Goal: Transaction & Acquisition: Download file/media

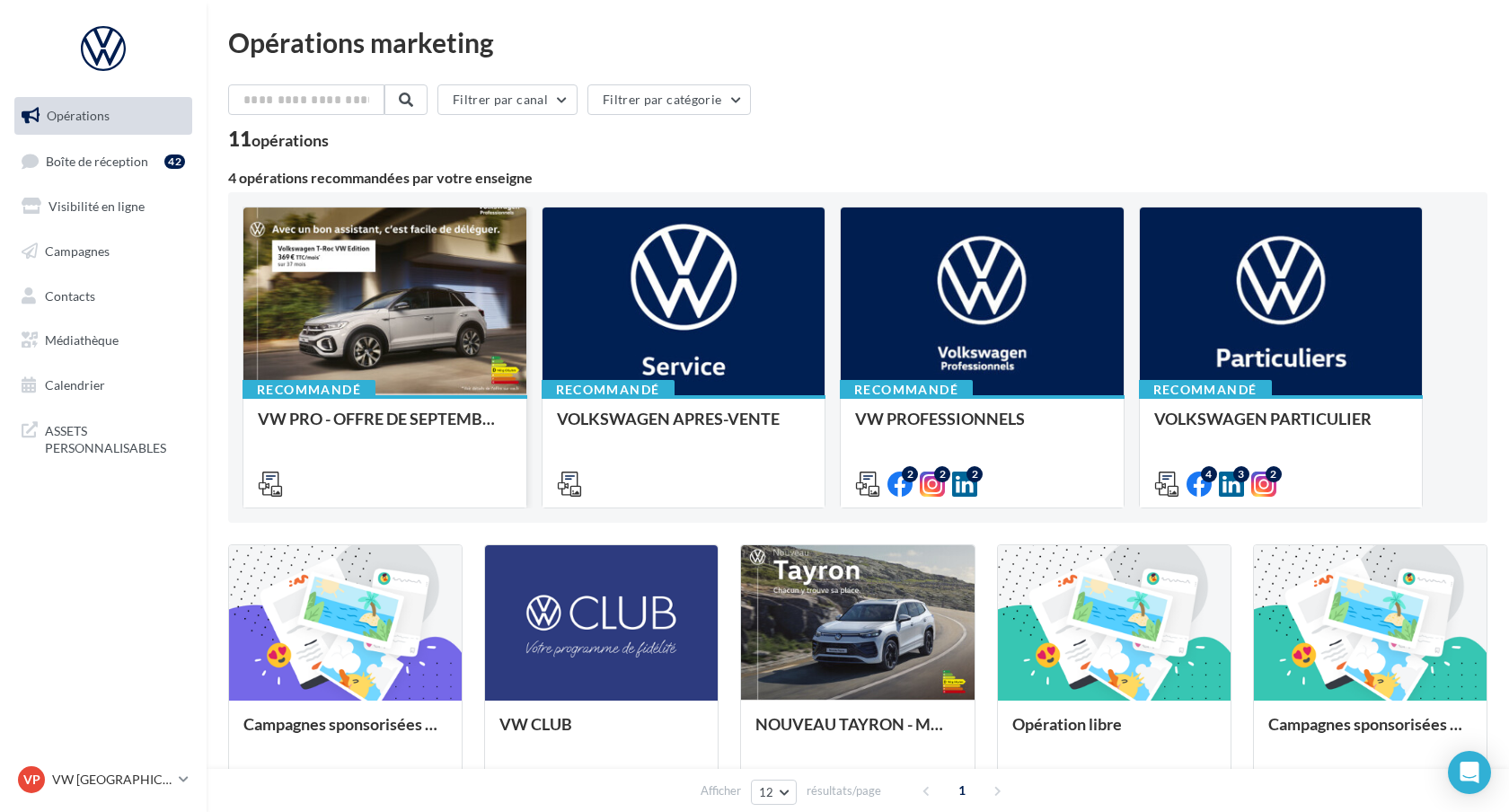
click at [436, 322] on div at bounding box center [385, 302] width 283 height 190
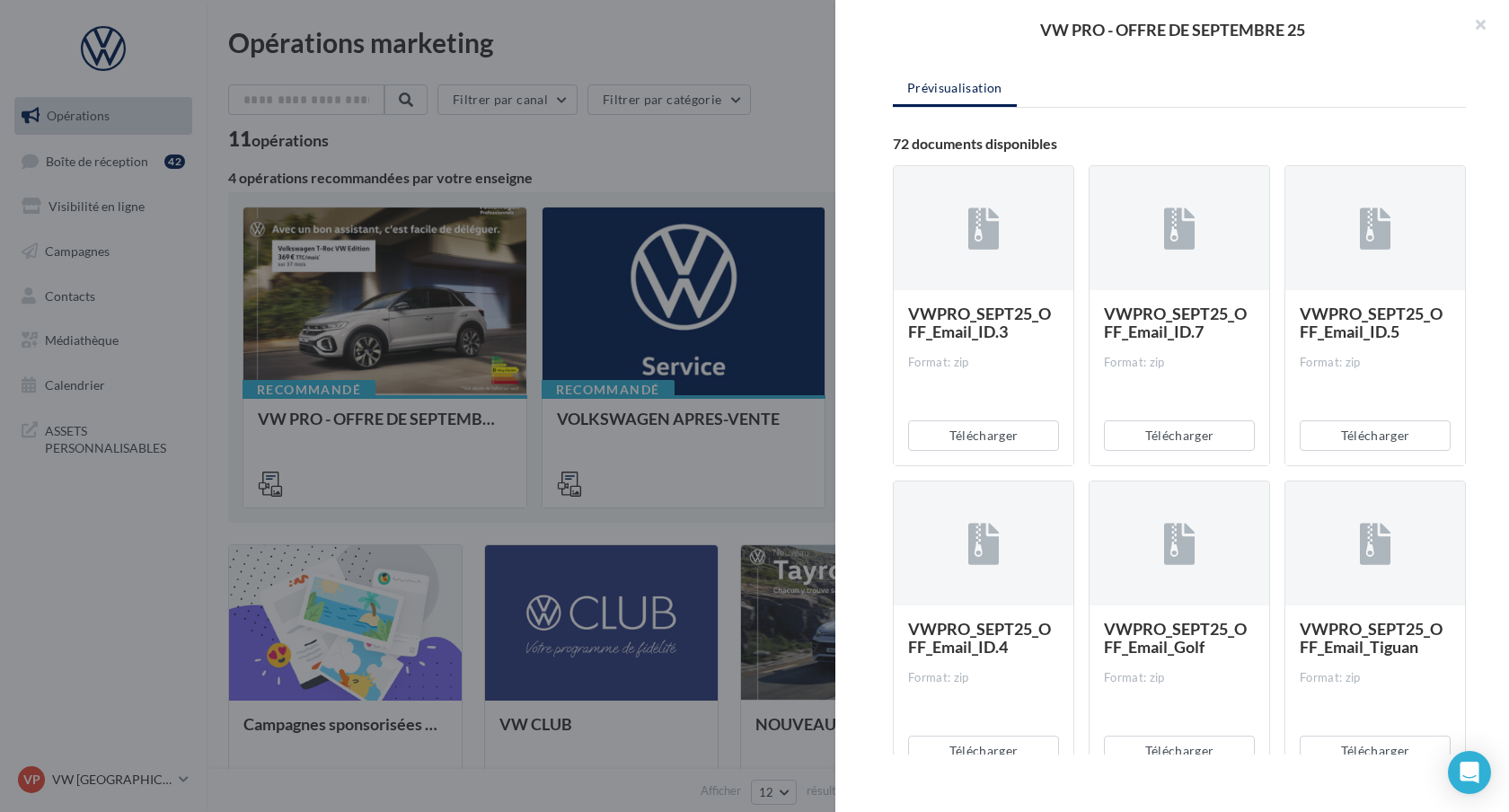
scroll to position [198, 0]
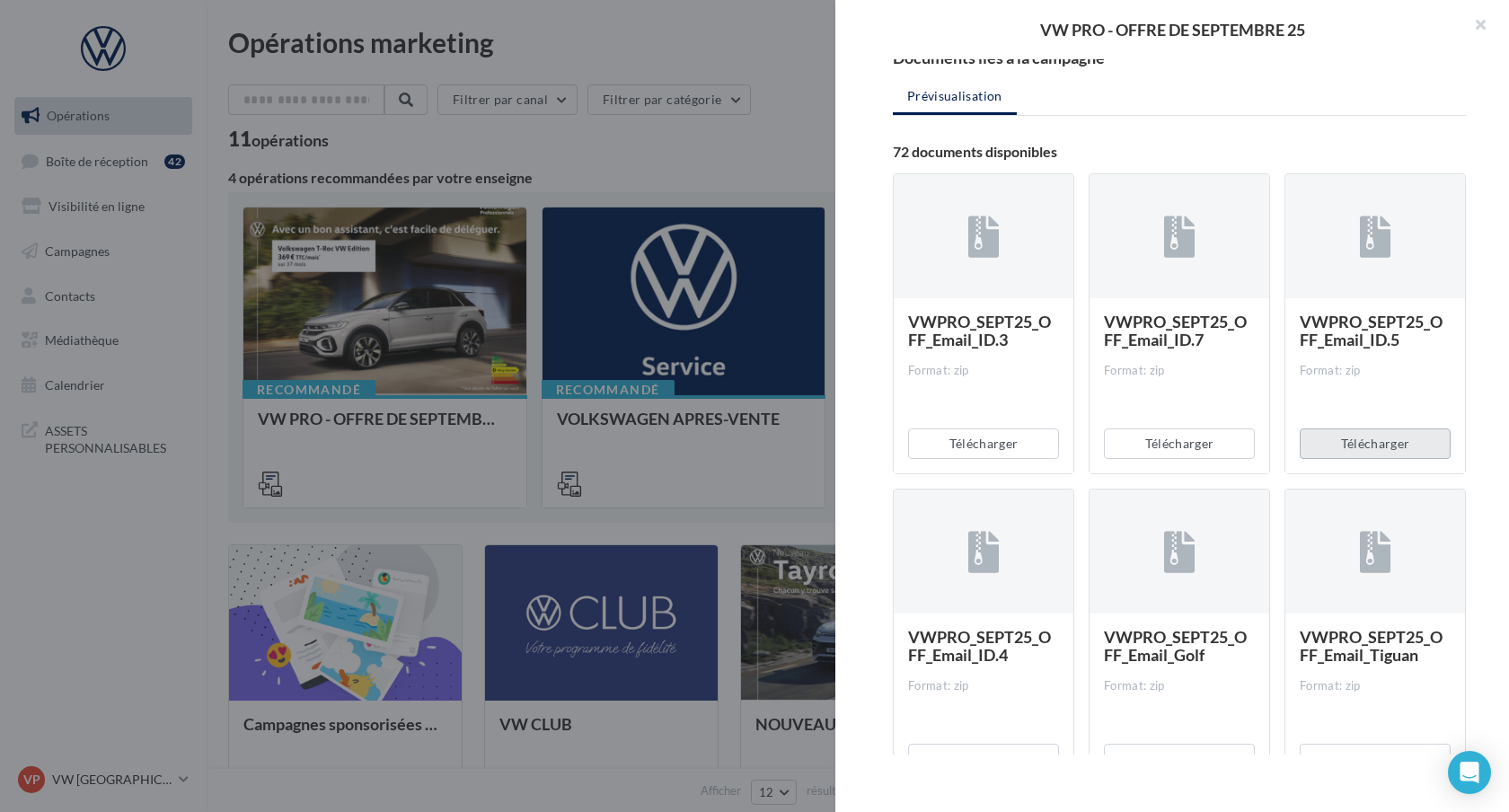
click at [1364, 442] on button "Télécharger" at bounding box center [1374, 443] width 151 height 31
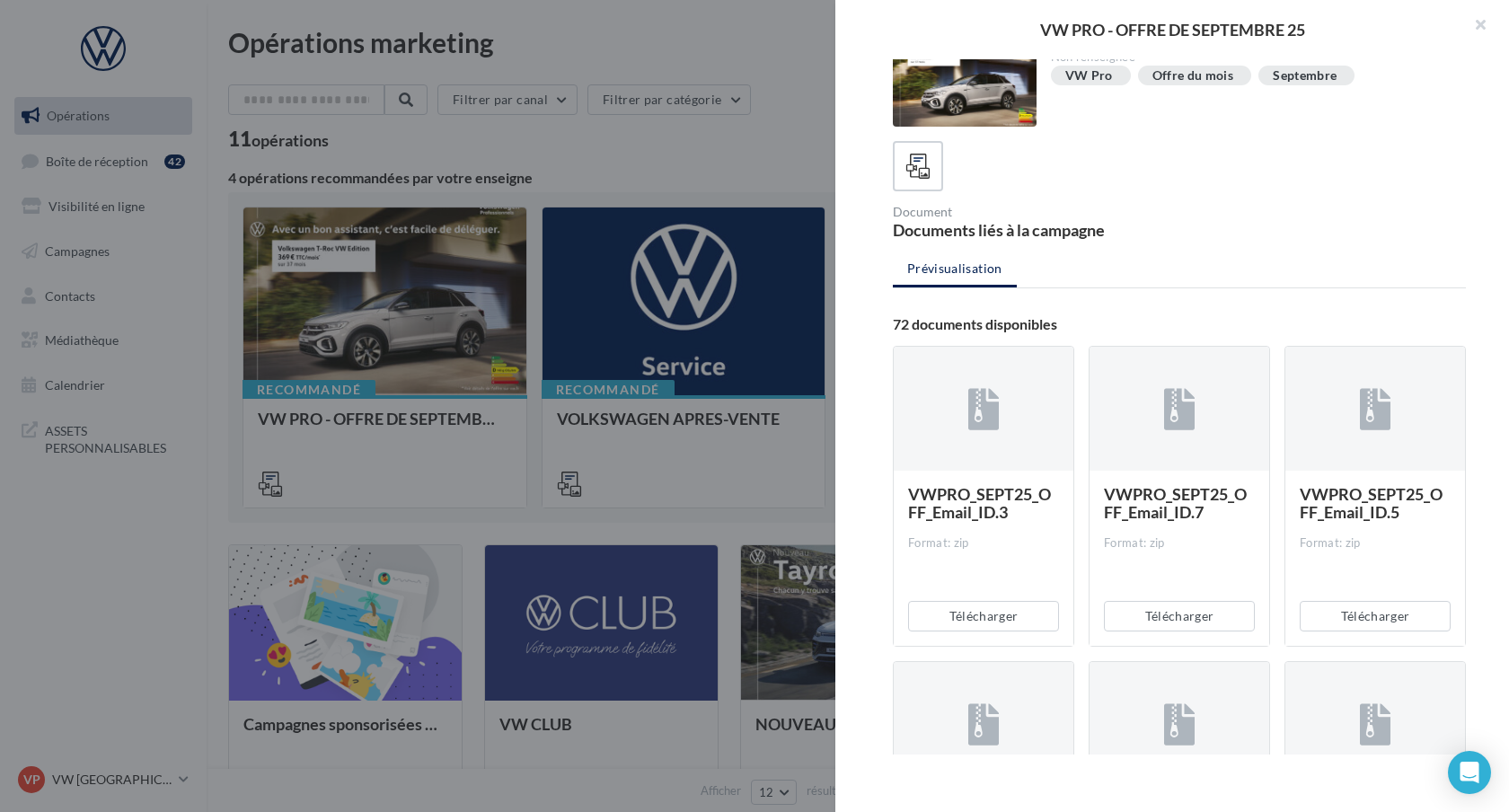
scroll to position [0, 0]
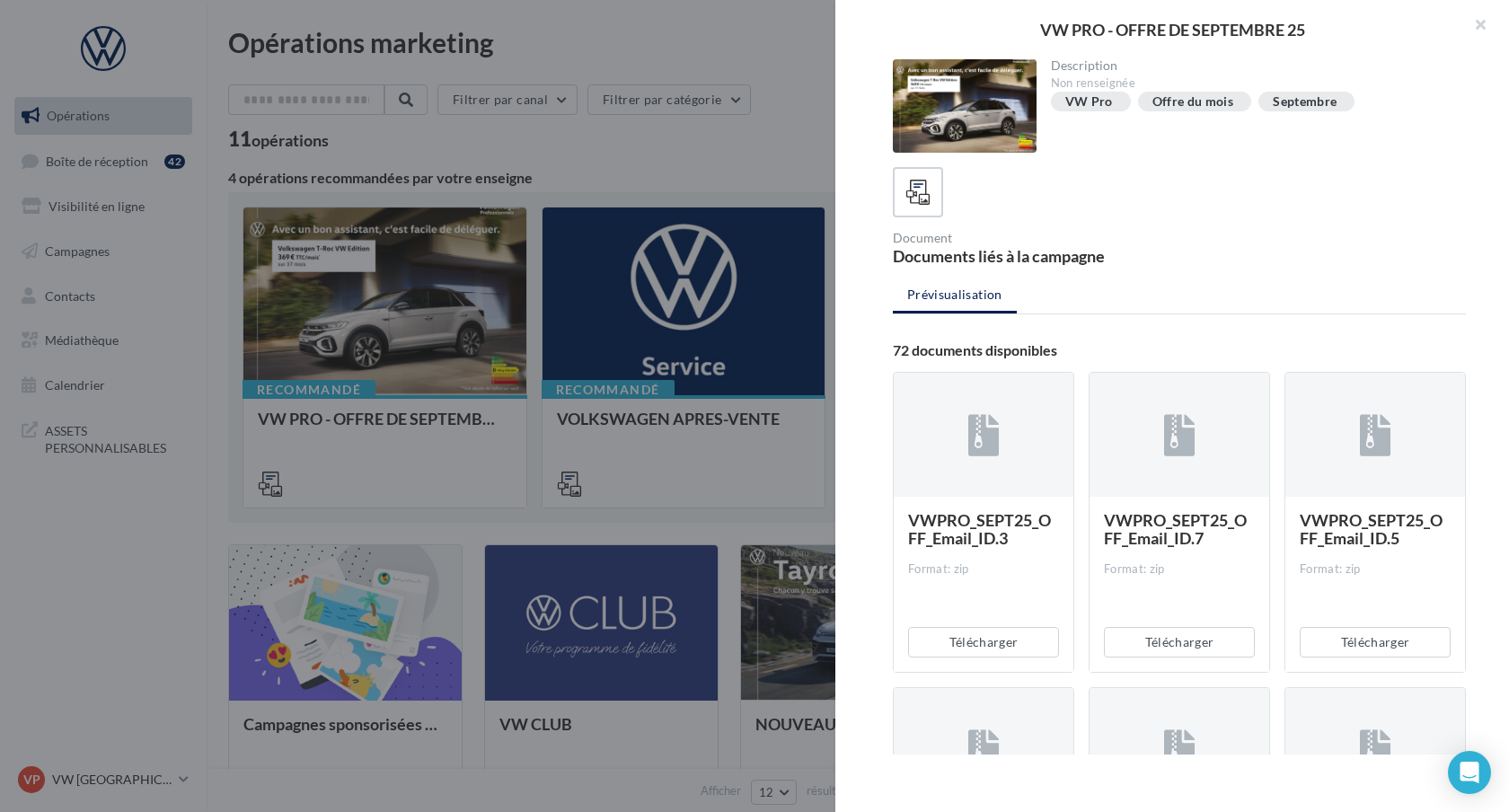
click at [1305, 96] on div "Septembre" at bounding box center [1304, 102] width 64 height 13
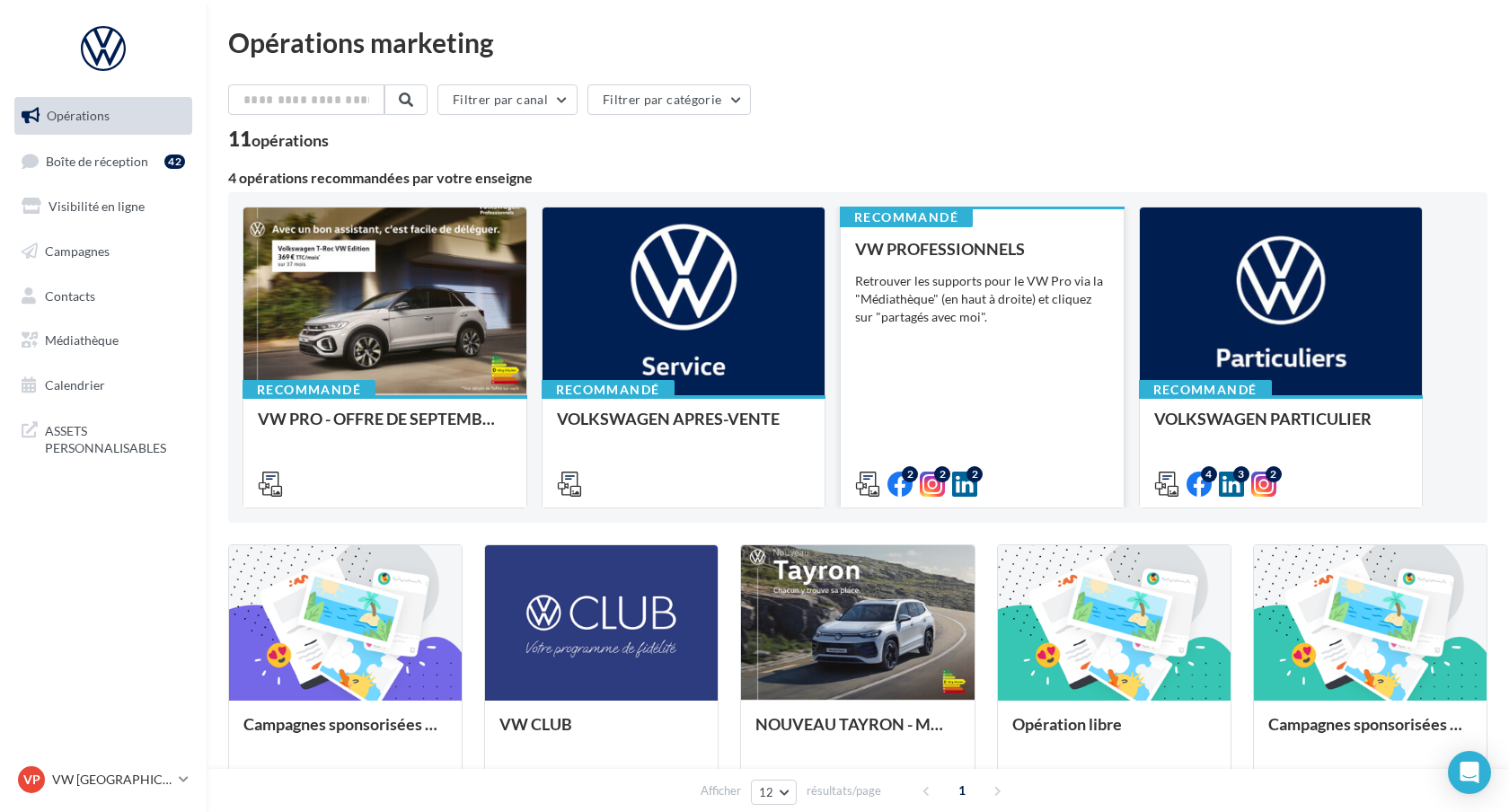
click at [1019, 375] on div "VW PROFESSIONNELS Retrouver les supports pour le VW Pro via la "Médiathèque" (e…" at bounding box center [982, 365] width 254 height 252
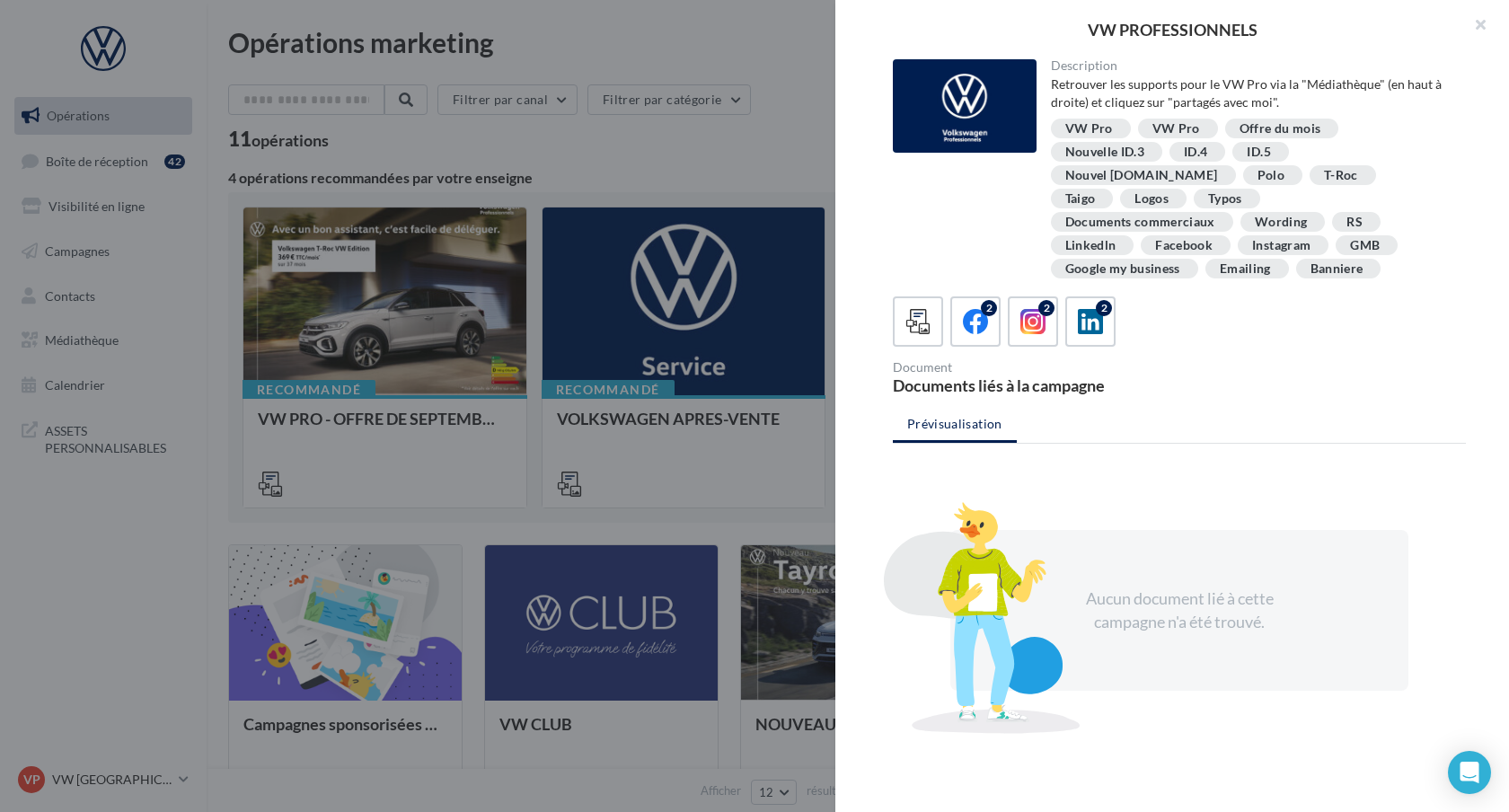
click at [1251, 146] on div "ID.5" at bounding box center [1257, 152] width 23 height 13
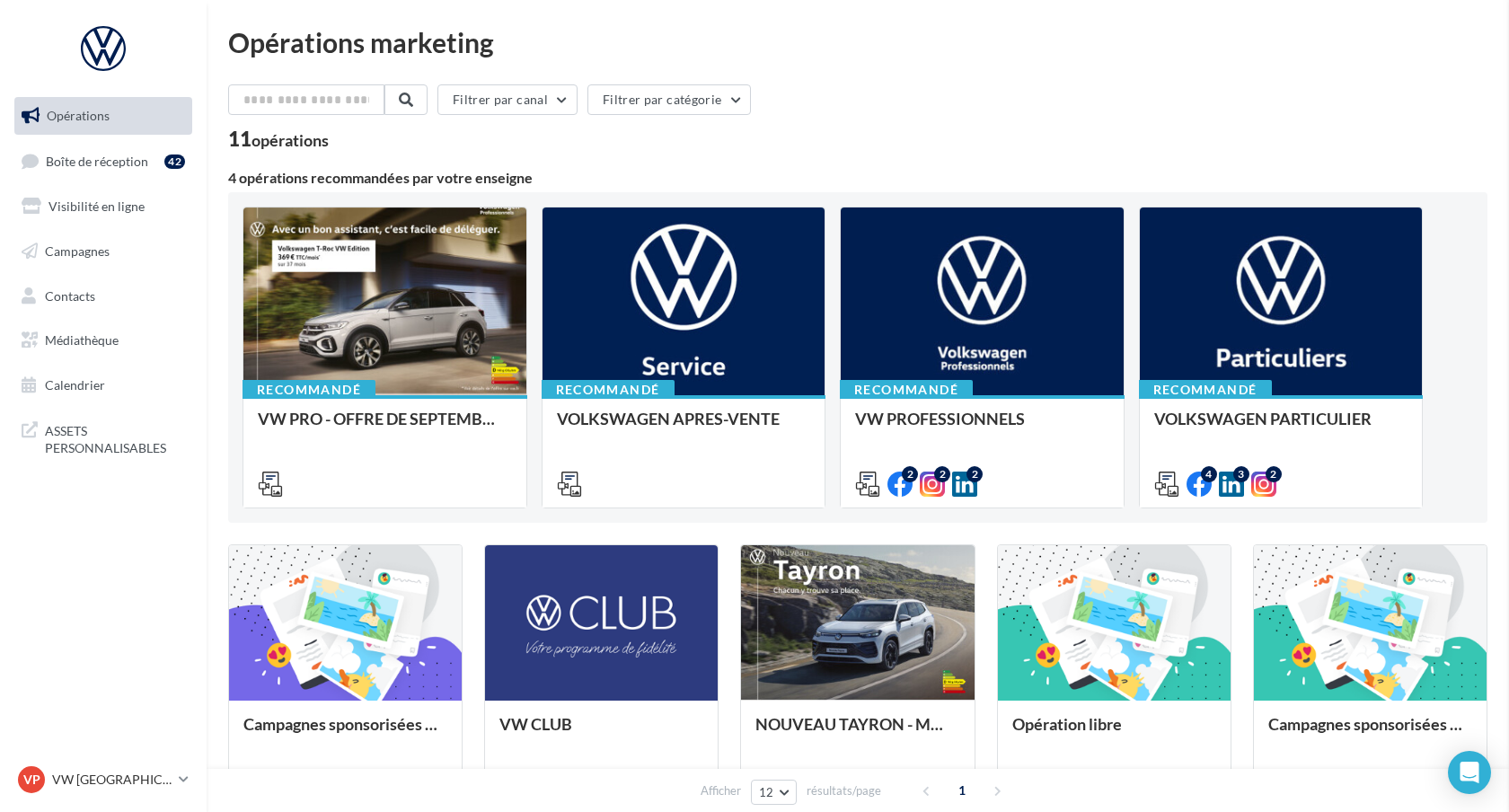
click at [396, 428] on div "VW PRO - OFFRE DE SEPTEMBRE 25" at bounding box center [385, 428] width 254 height 36
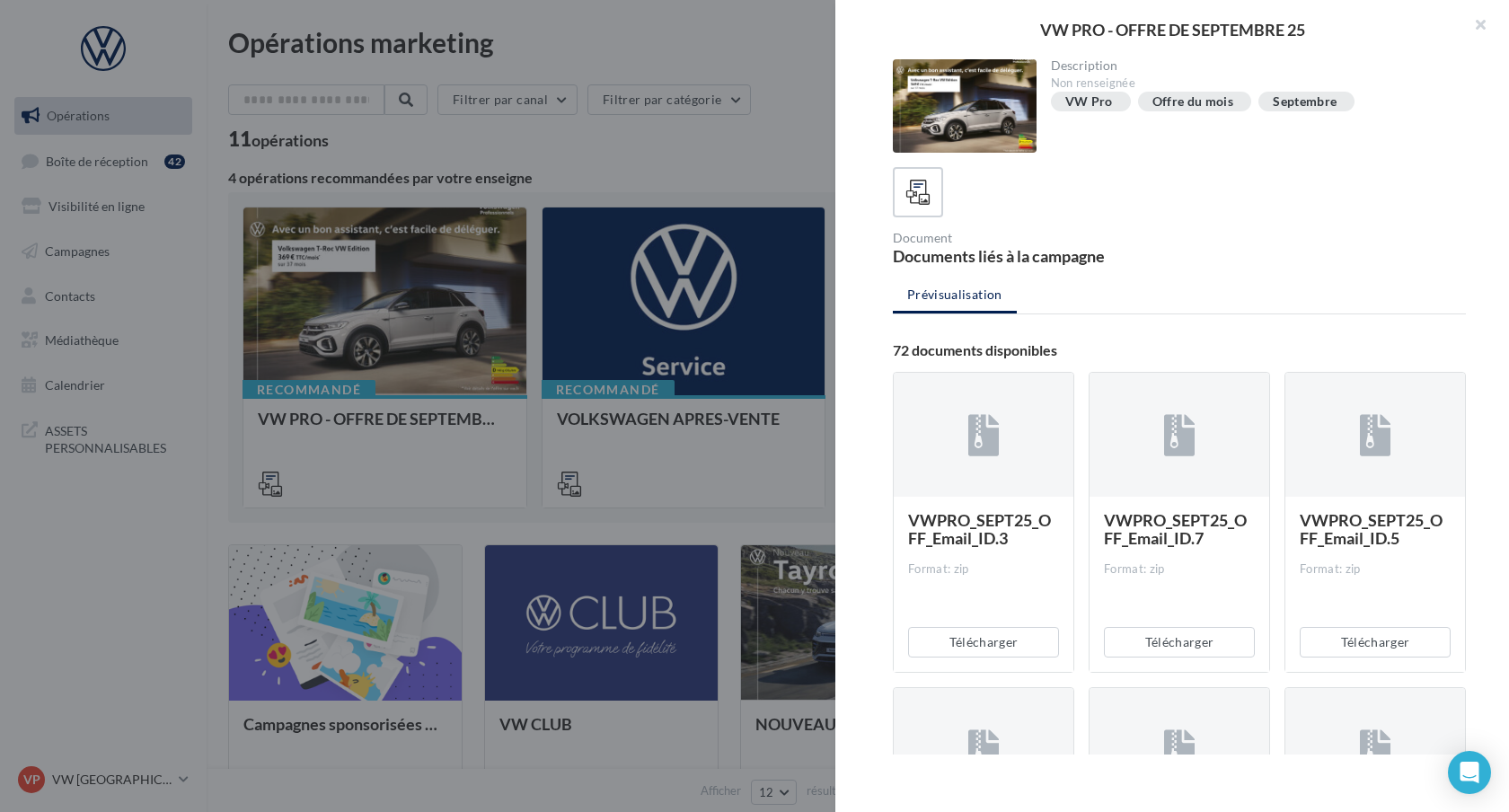
click at [1081, 102] on div "VW Pro" at bounding box center [1088, 102] width 48 height 13
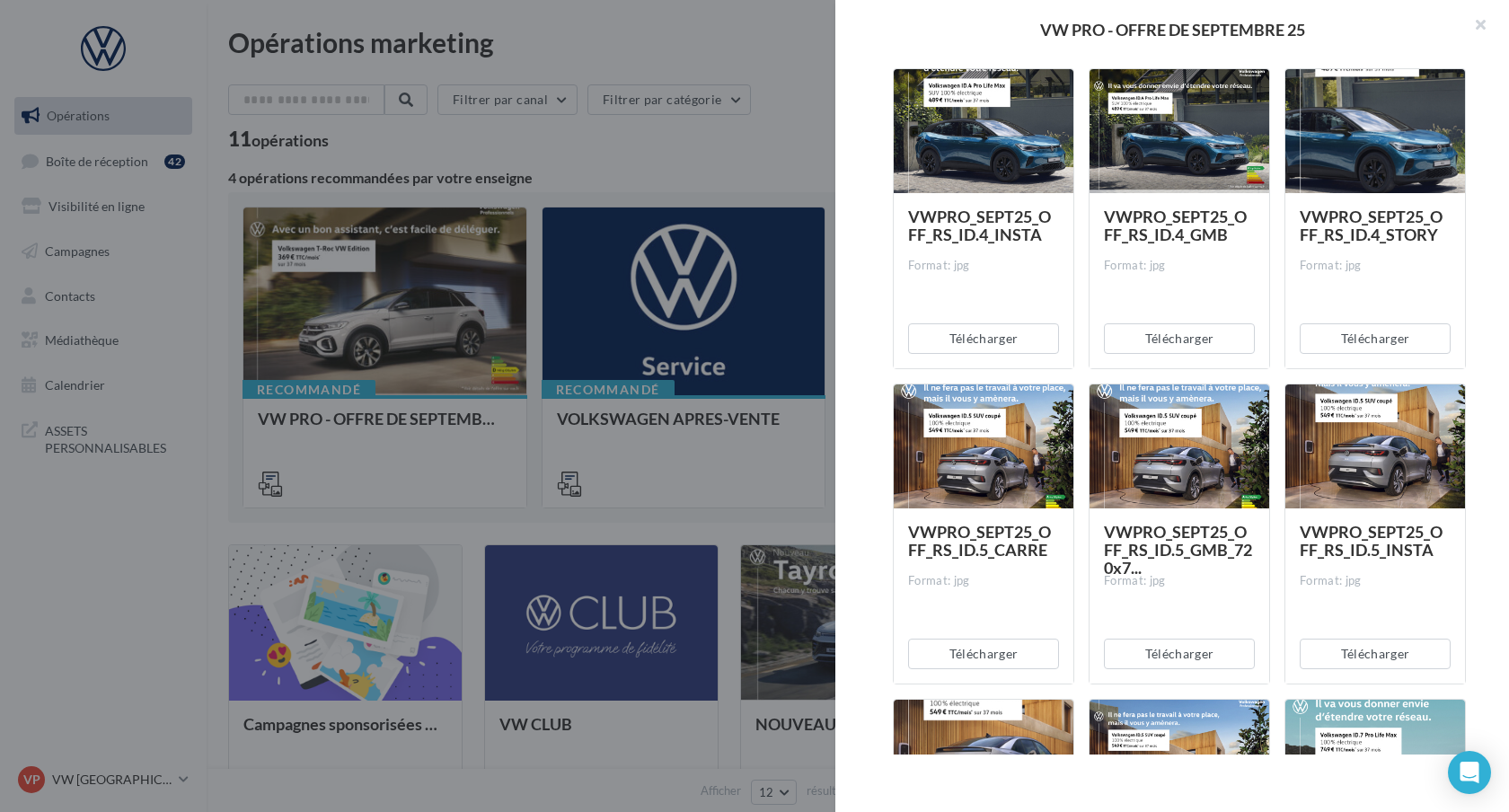
scroll to position [2830, 0]
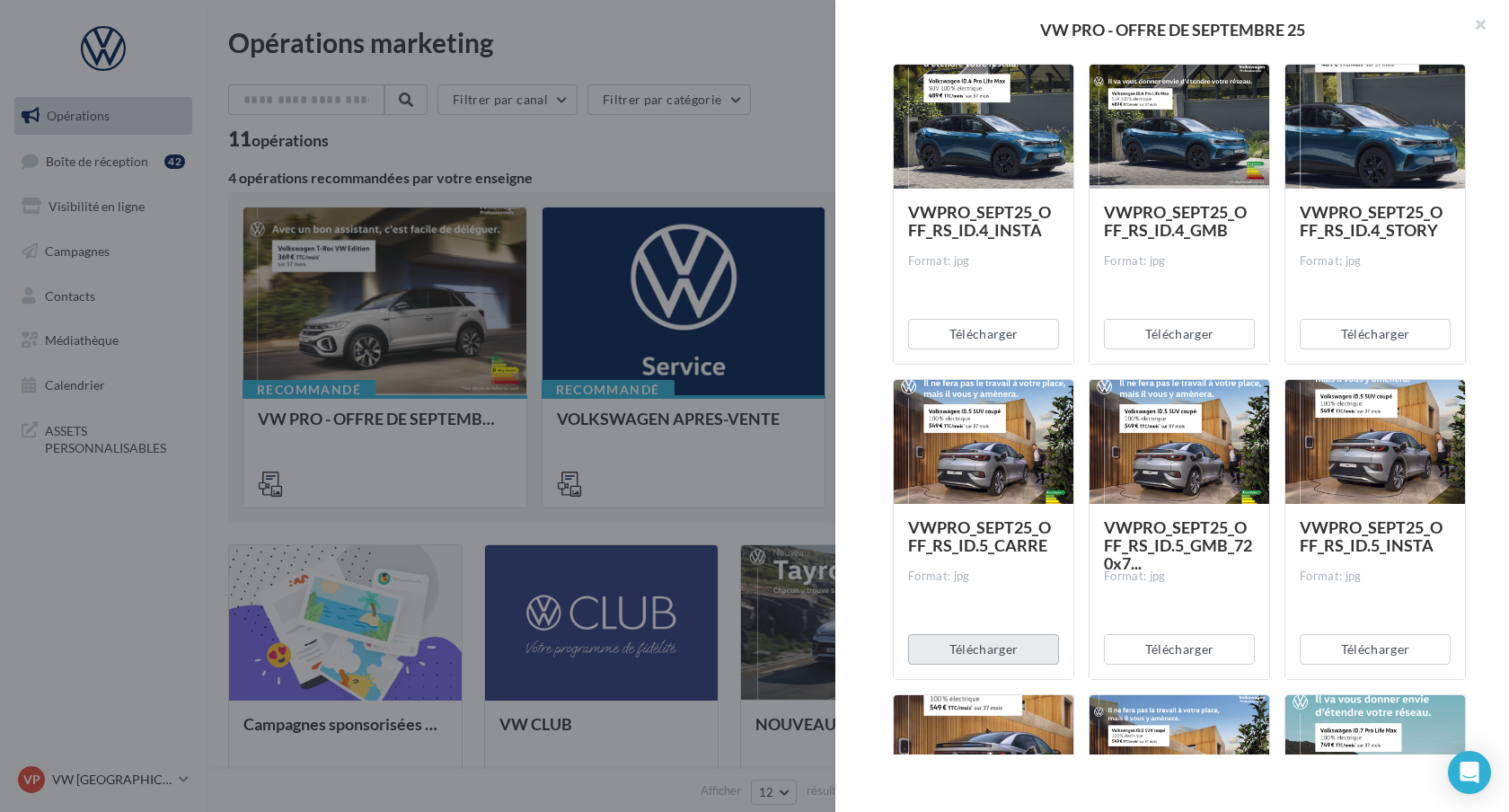
click at [979, 659] on button "Télécharger" at bounding box center [982, 649] width 151 height 31
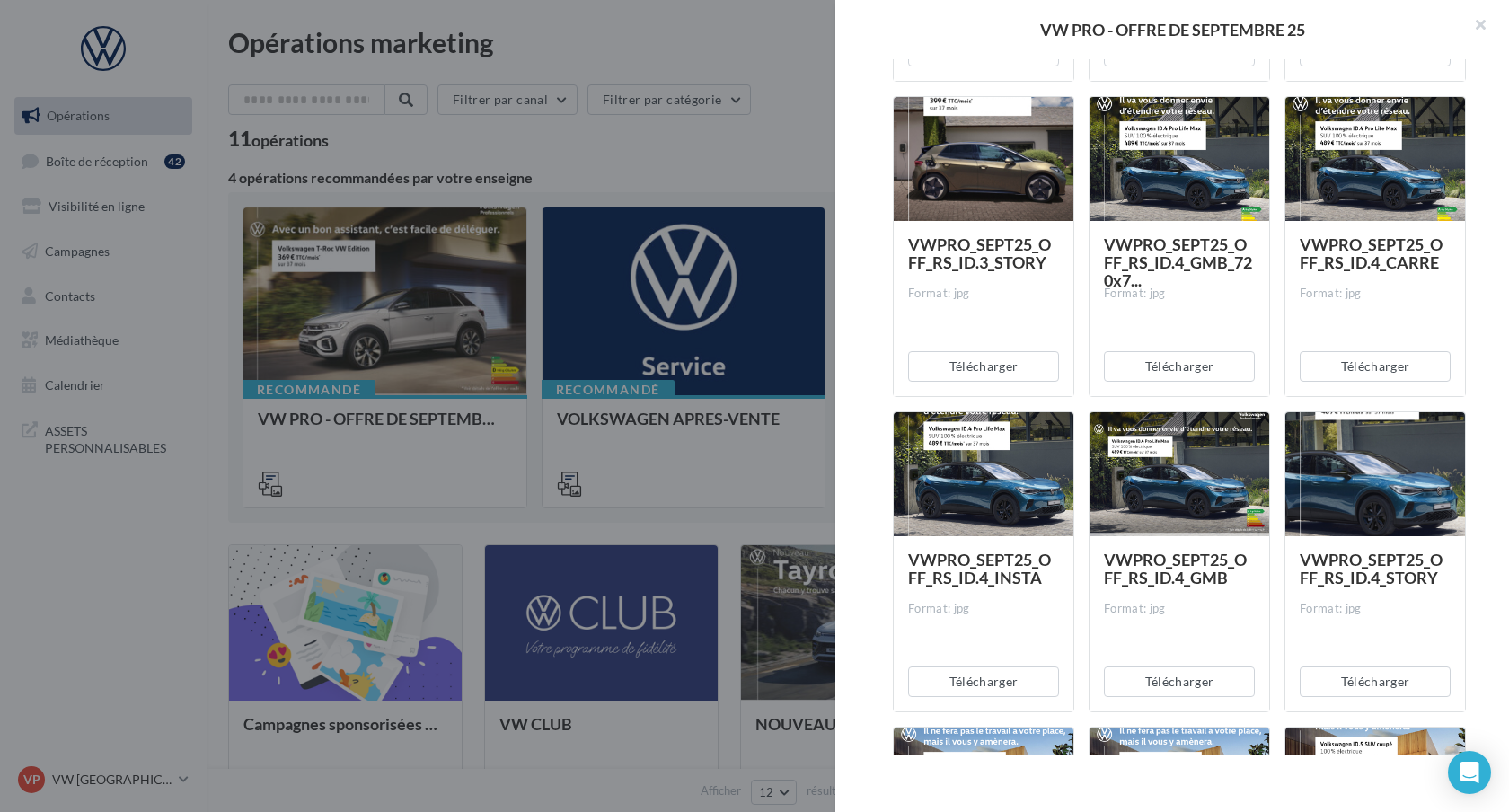
scroll to position [2476, 0]
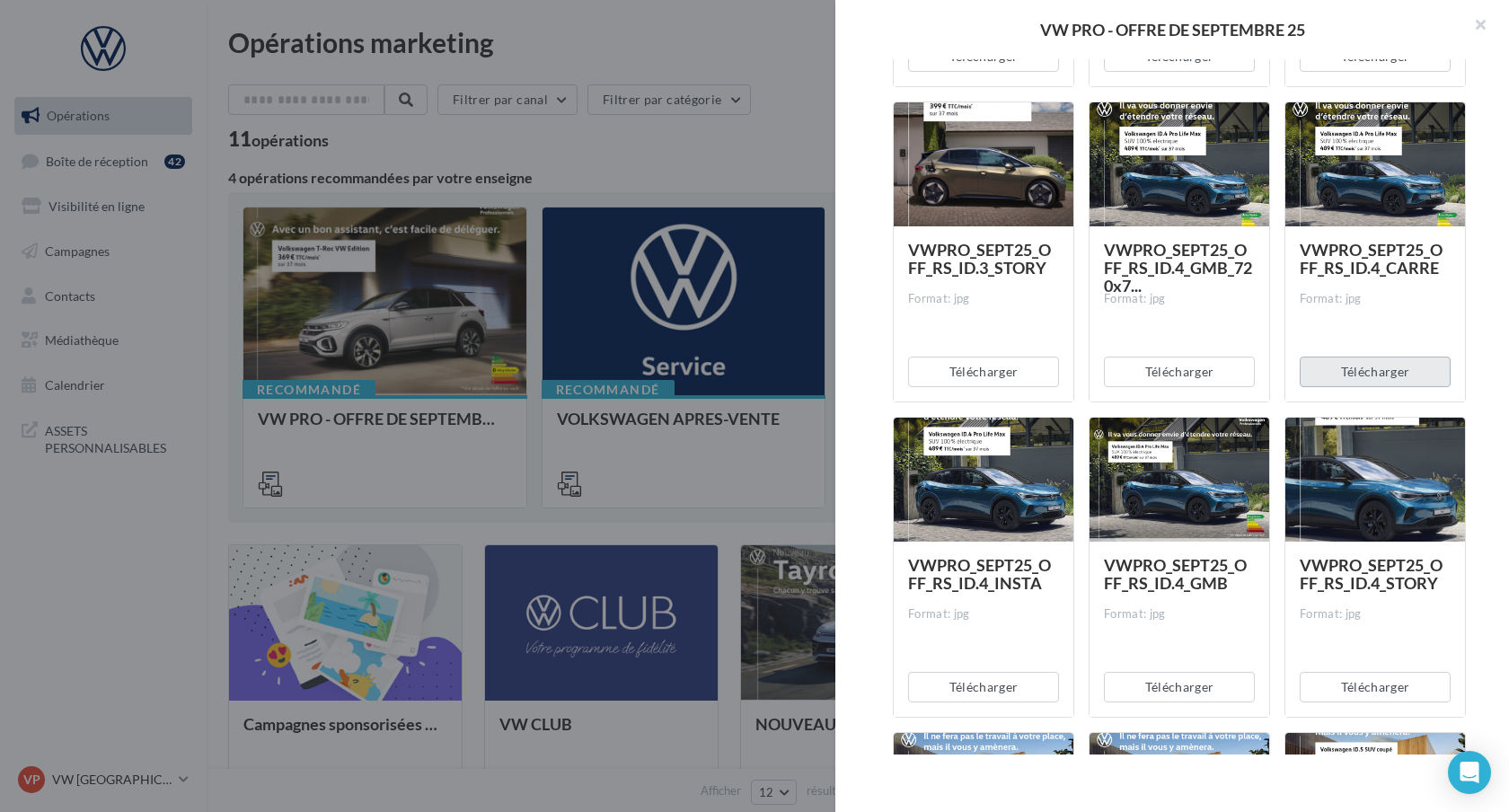
click at [1384, 371] on button "Télécharger" at bounding box center [1374, 371] width 151 height 31
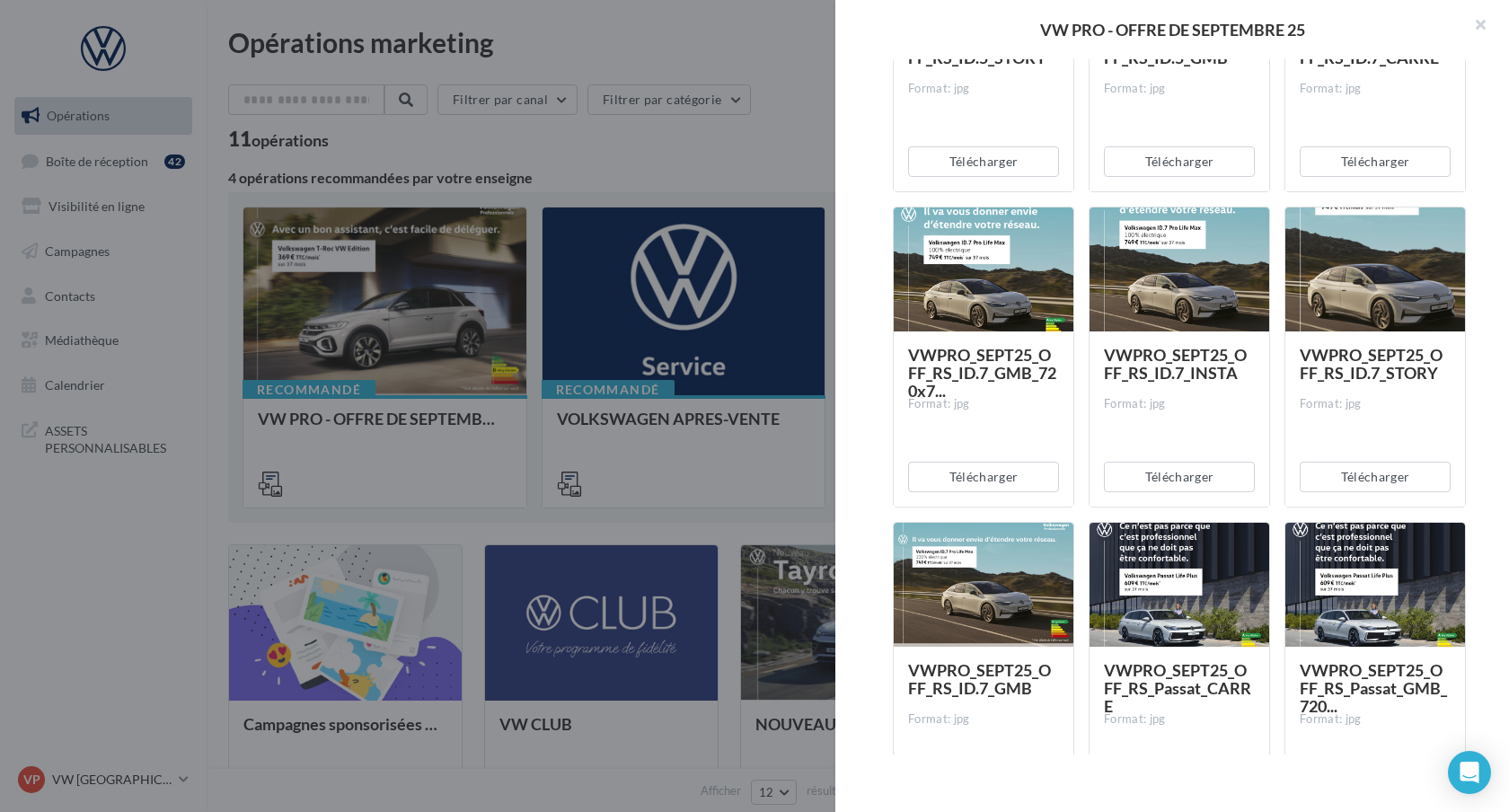
scroll to position [3690, 0]
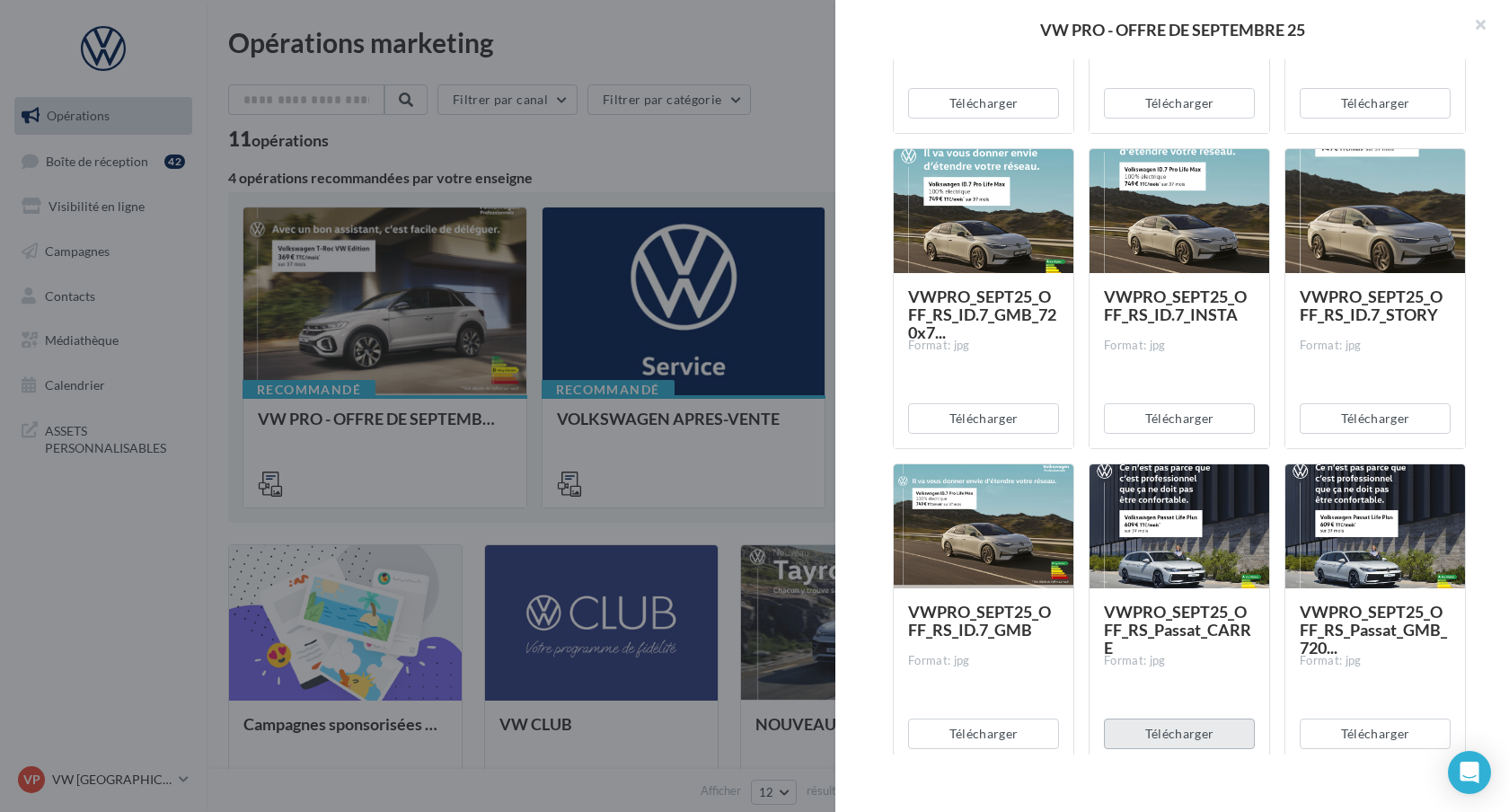
click at [1183, 731] on button "Télécharger" at bounding box center [1179, 733] width 151 height 31
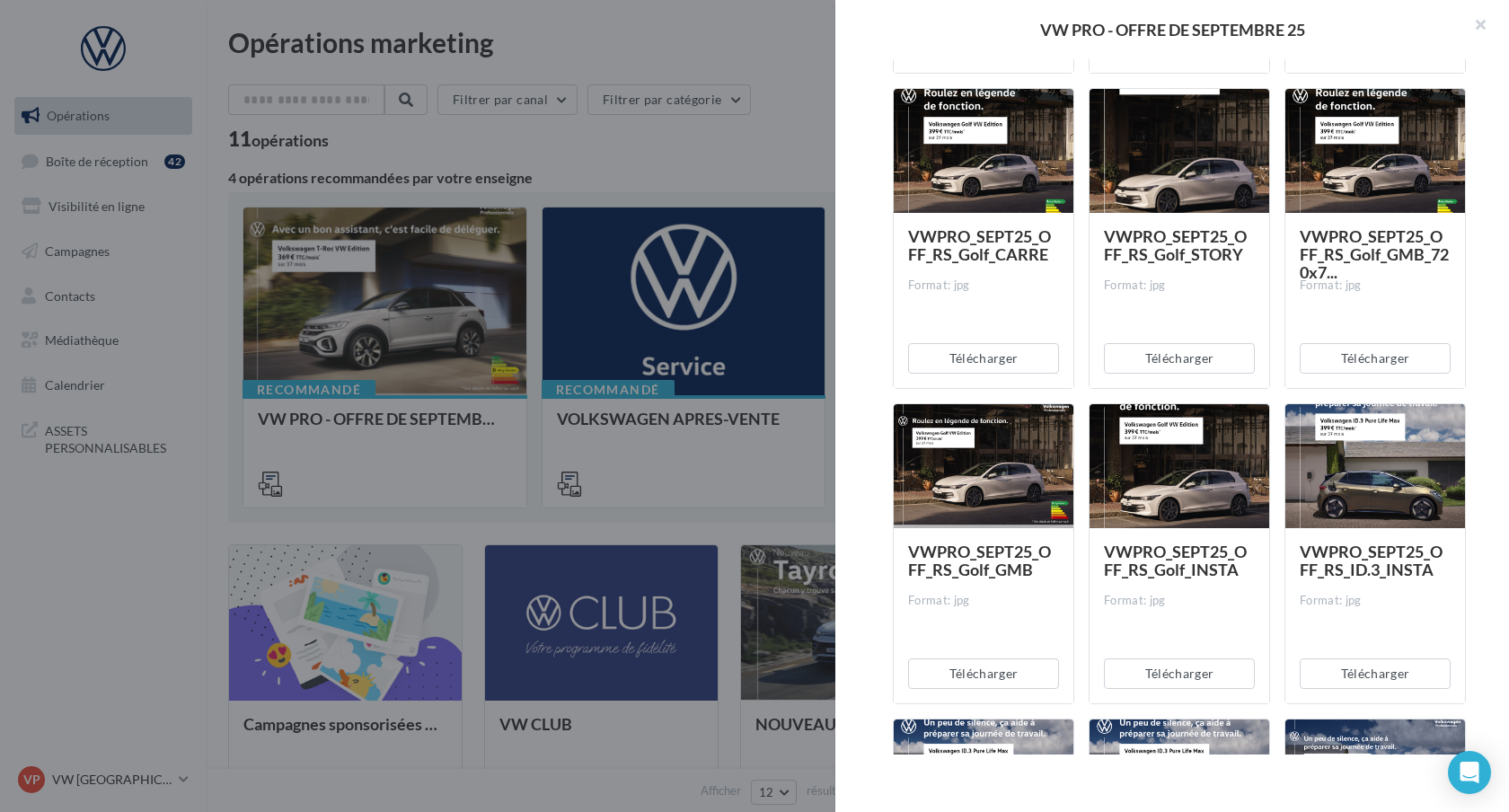
scroll to position [1542, 0]
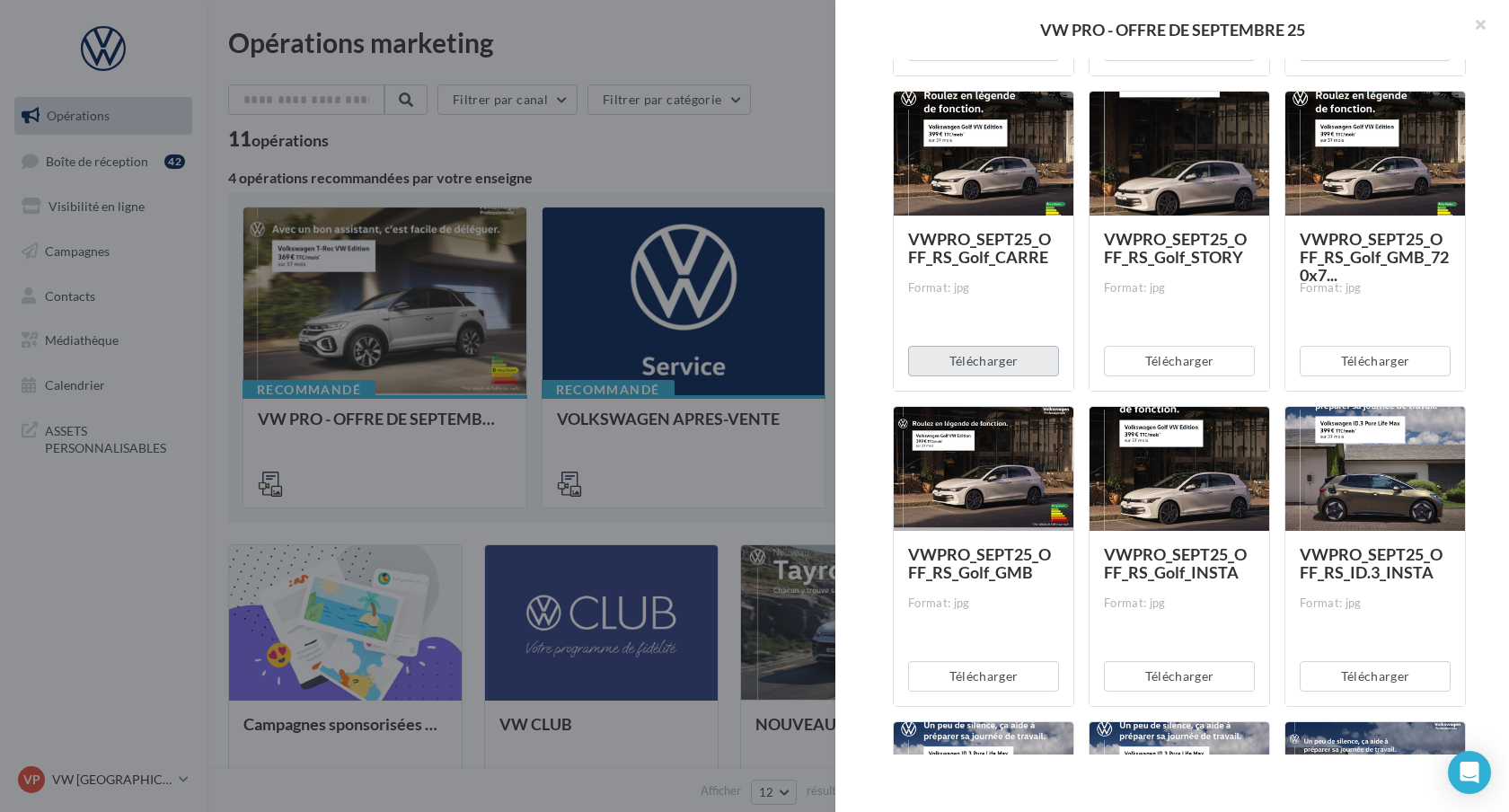
click at [982, 361] on button "Télécharger" at bounding box center [982, 361] width 151 height 31
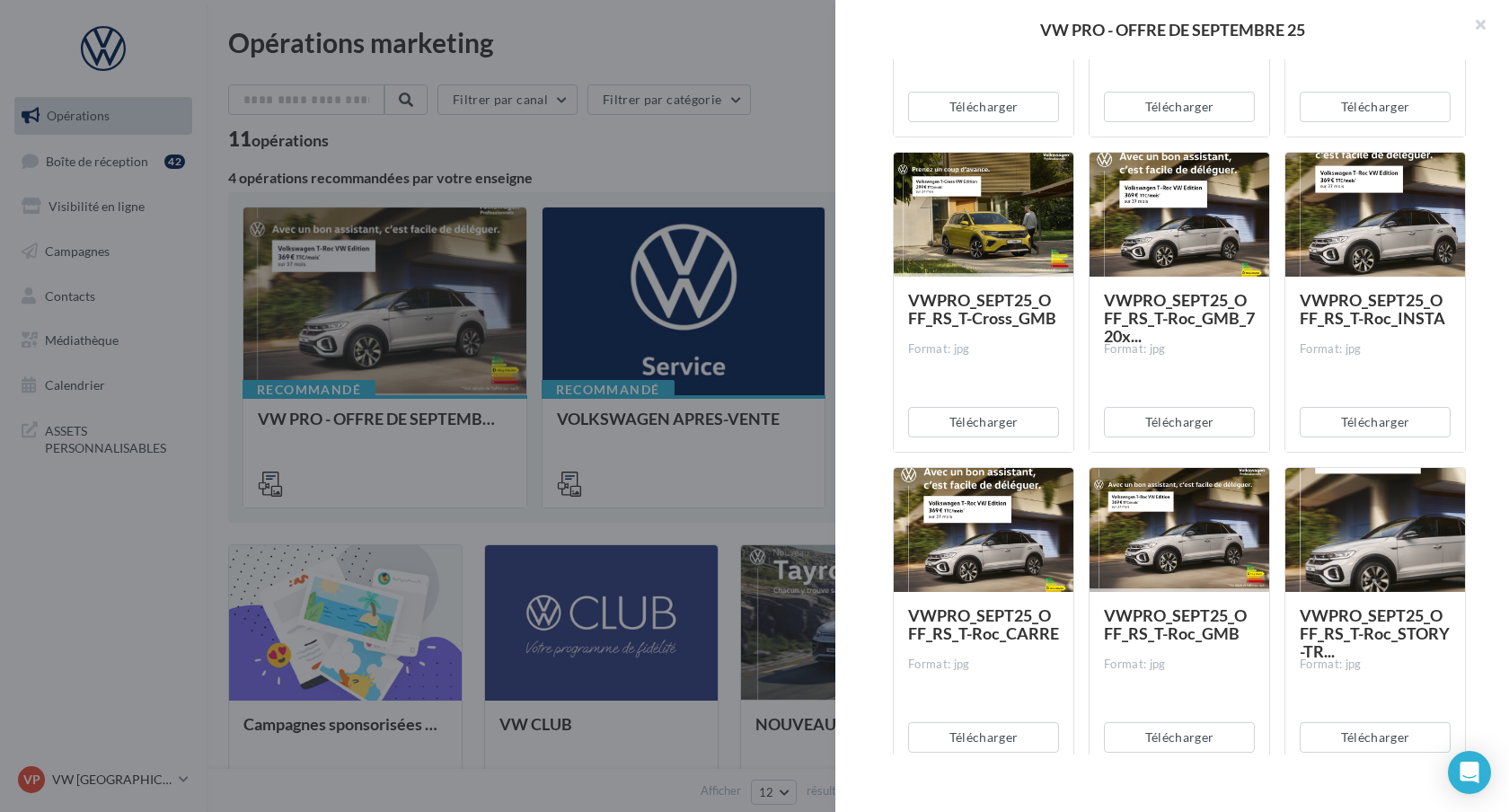
scroll to position [7157, 0]
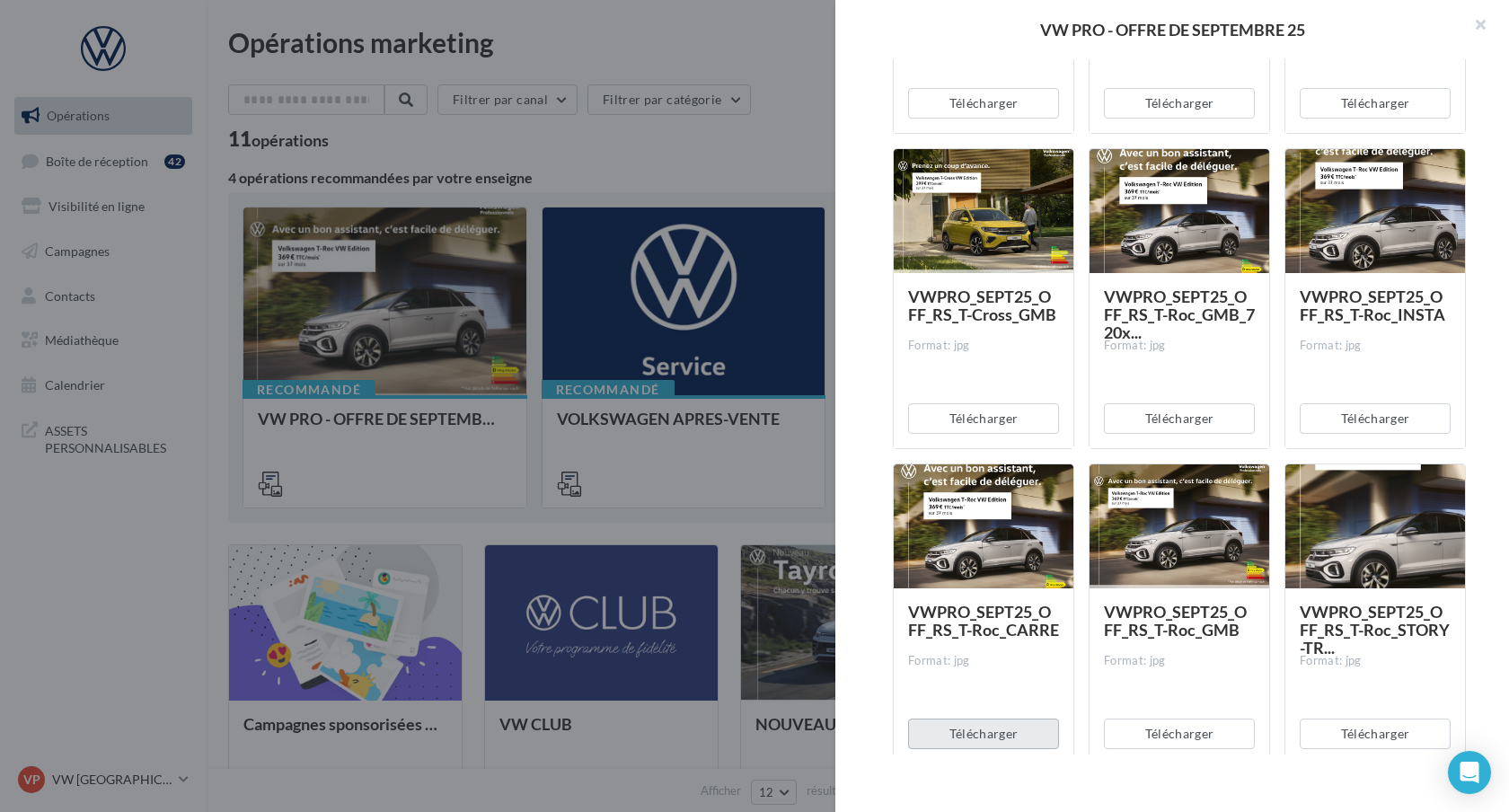
click at [979, 735] on button "Télécharger" at bounding box center [982, 733] width 151 height 31
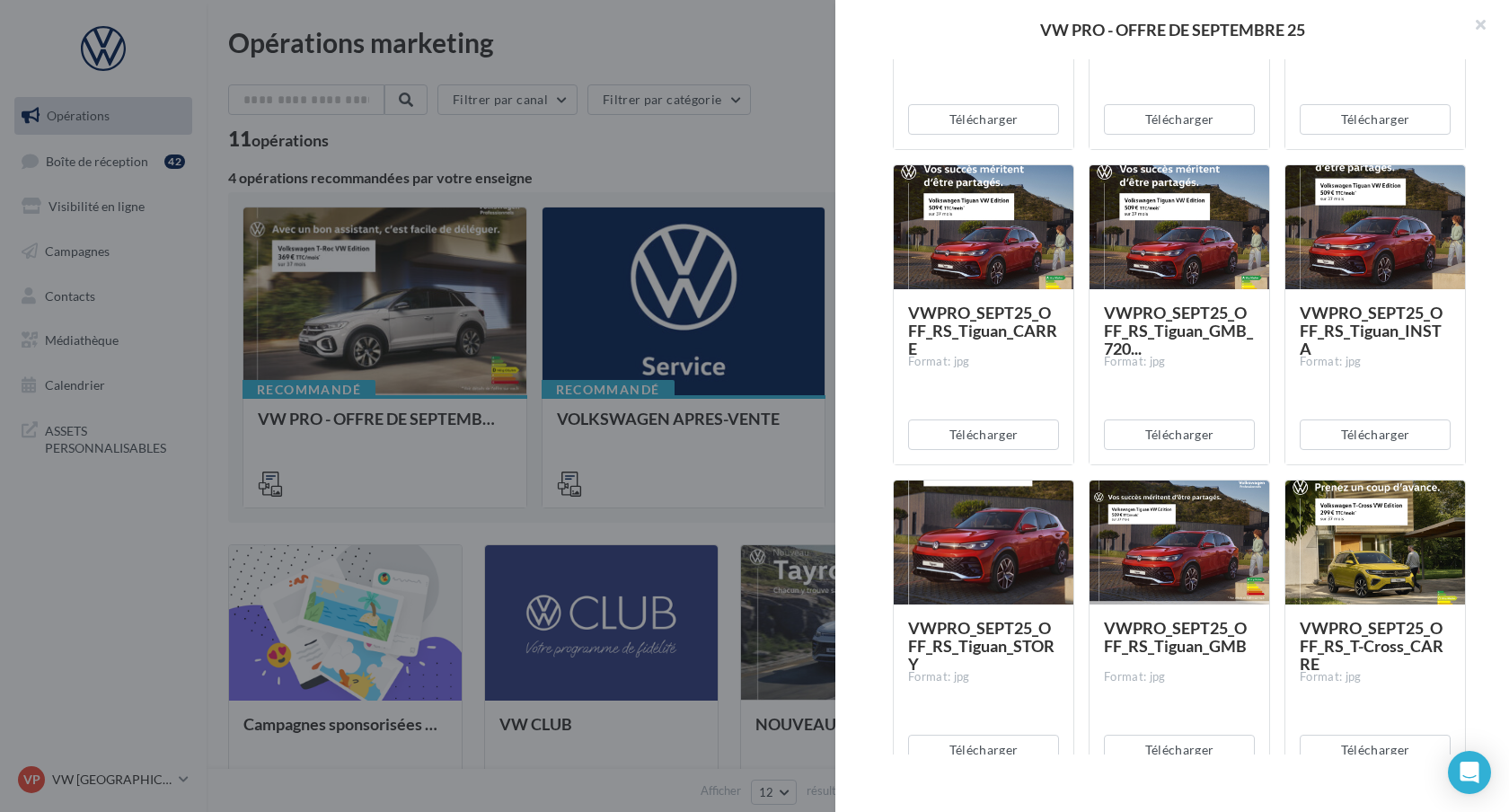
scroll to position [6209, 0]
